Goal: Find specific page/section: Find specific page/section

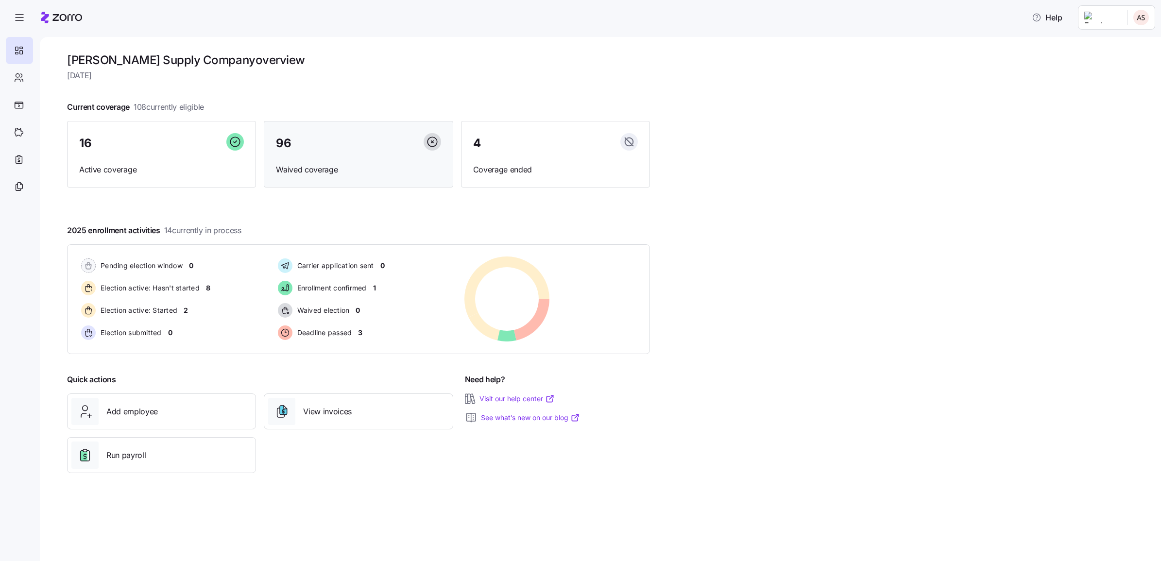
click at [306, 146] on div "96" at bounding box center [358, 143] width 165 height 21
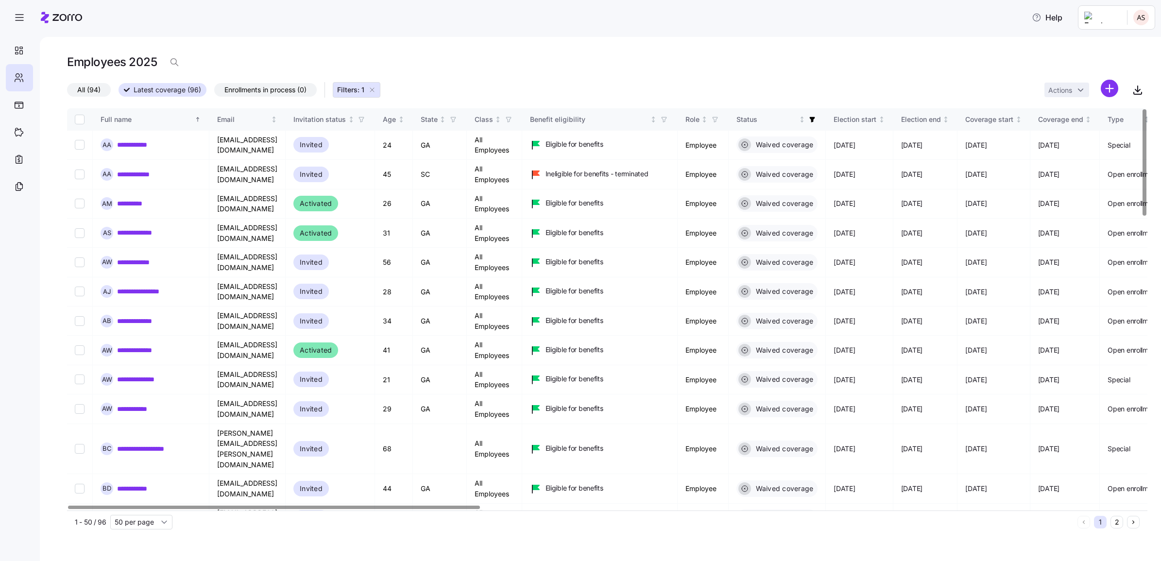
click at [84, 96] on span "All (94)" at bounding box center [88, 90] width 23 height 13
click at [67, 92] on input "All (94)" at bounding box center [67, 92] width 0 height 0
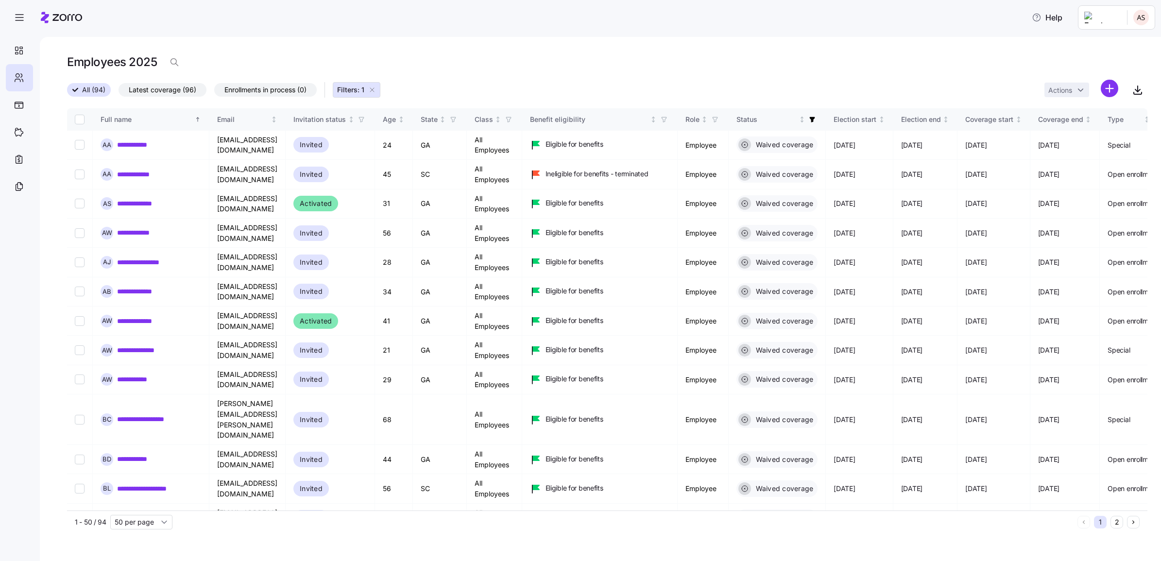
click at [98, 58] on h1 "Employees 2025" at bounding box center [112, 61] width 90 height 15
click at [171, 59] on icon "button" at bounding box center [174, 62] width 10 height 10
click at [190, 64] on input at bounding box center [262, 62] width 194 height 16
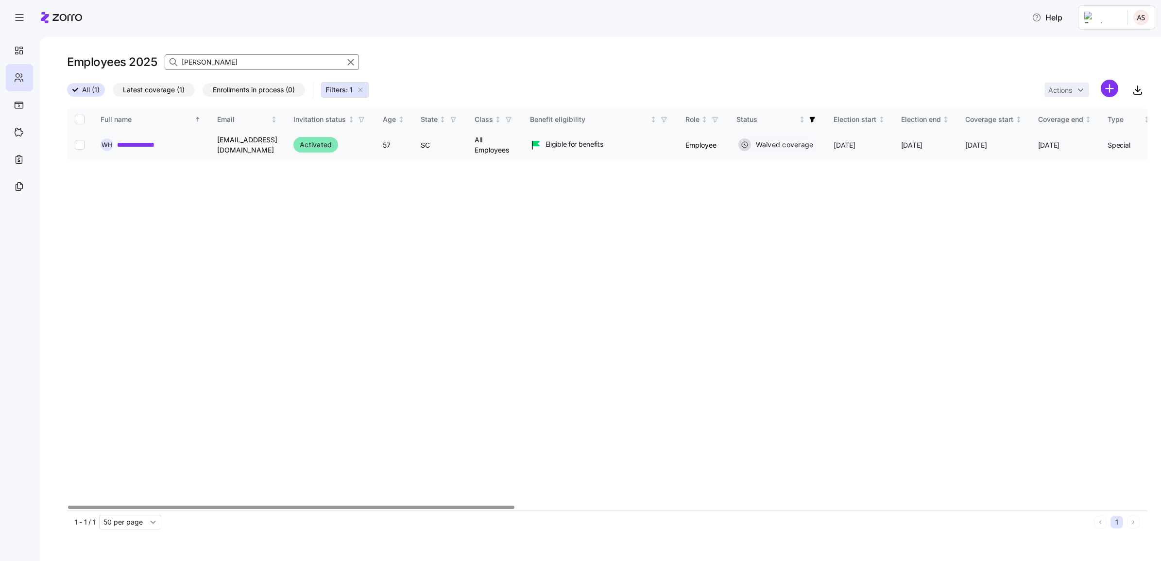
type input "[PERSON_NAME]"
click at [144, 146] on link "**********" at bounding box center [141, 145] width 49 height 10
